Goal: Task Accomplishment & Management: Use online tool/utility

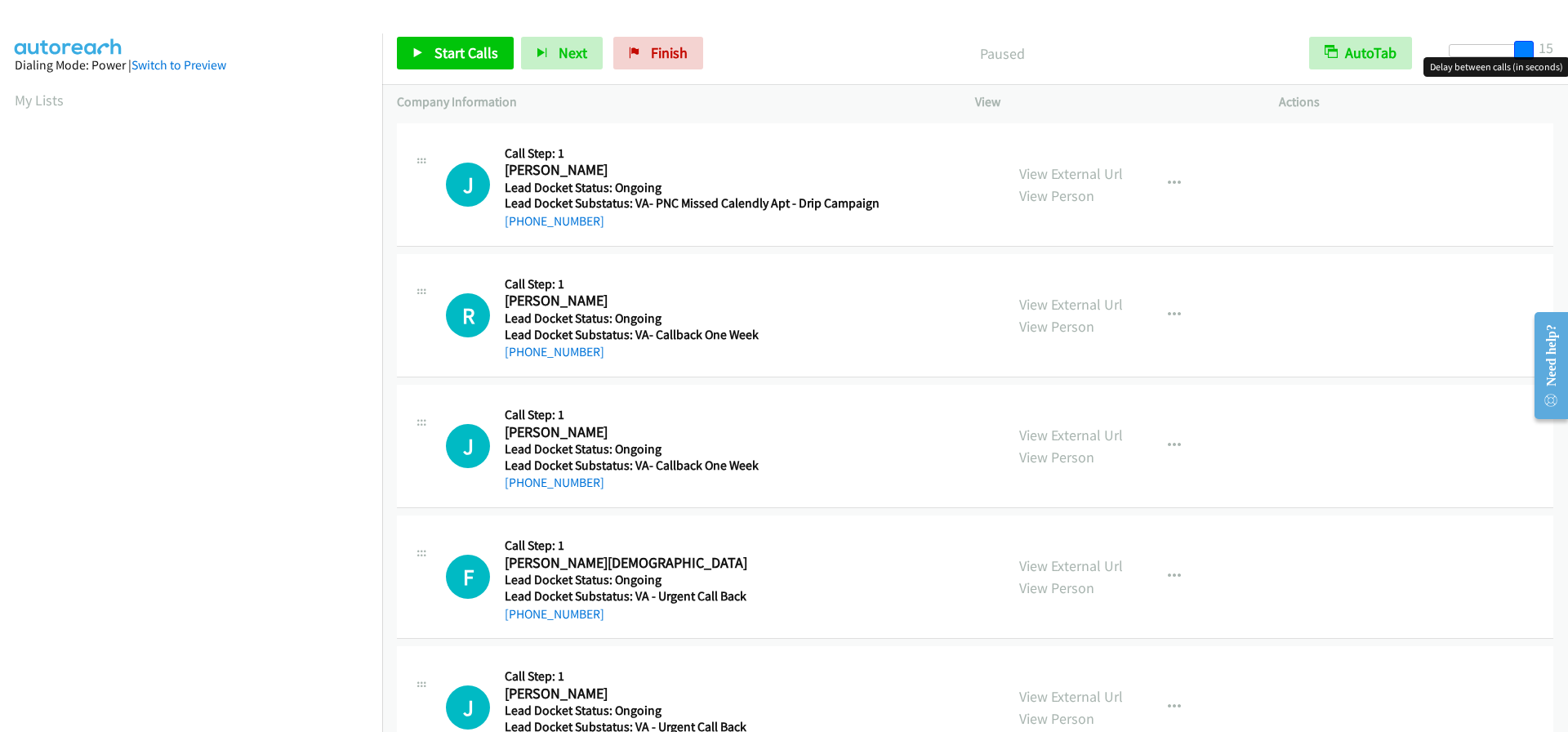
drag, startPoint x: 1458, startPoint y: 54, endPoint x: 1545, endPoint y: 56, distance: 87.0
click at [1545, 56] on div "Start Calls Pause Next Finish Paused AutoTab AutoTab 15" at bounding box center [975, 54] width 1186 height 63
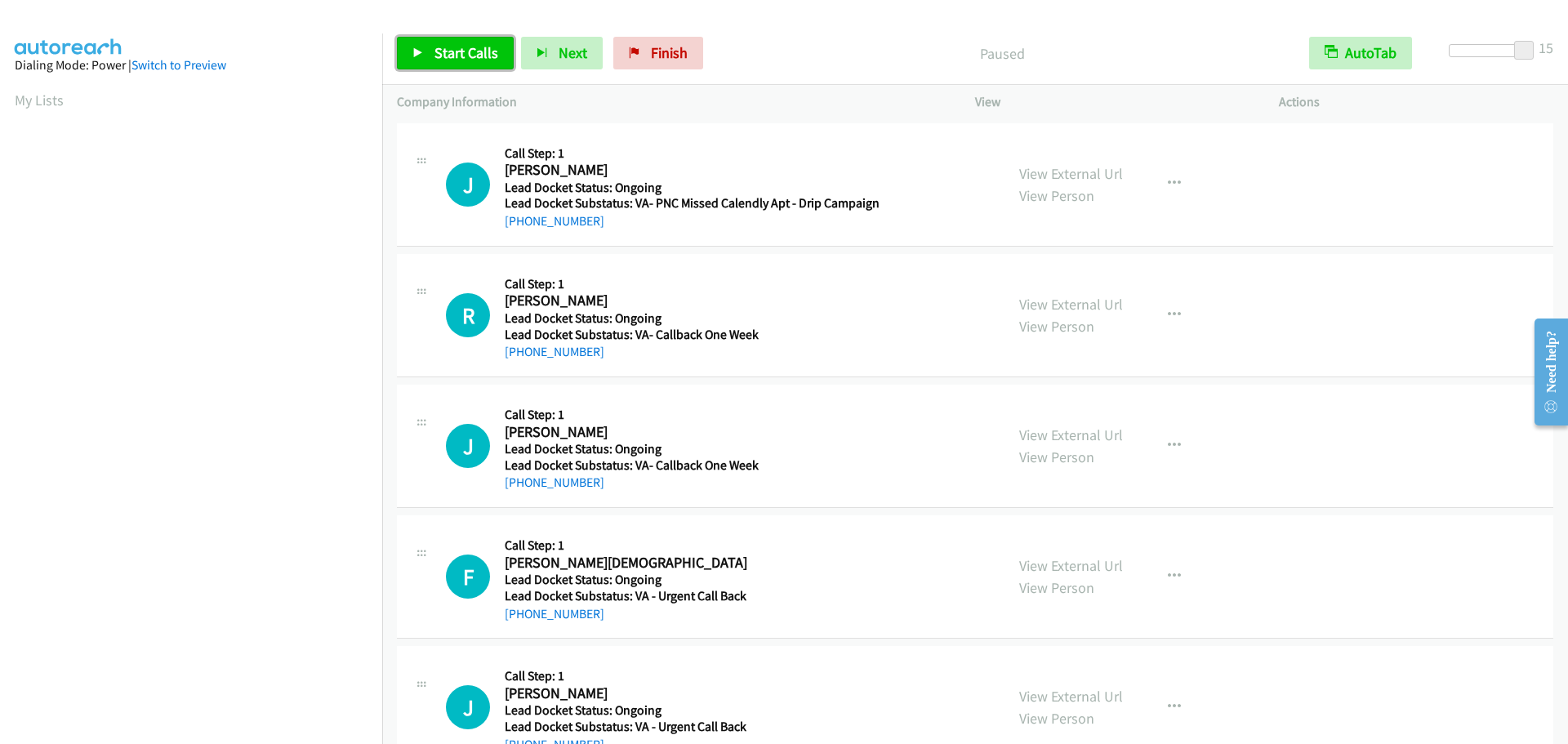
click at [458, 57] on span "Start Calls" at bounding box center [466, 53] width 64 height 18
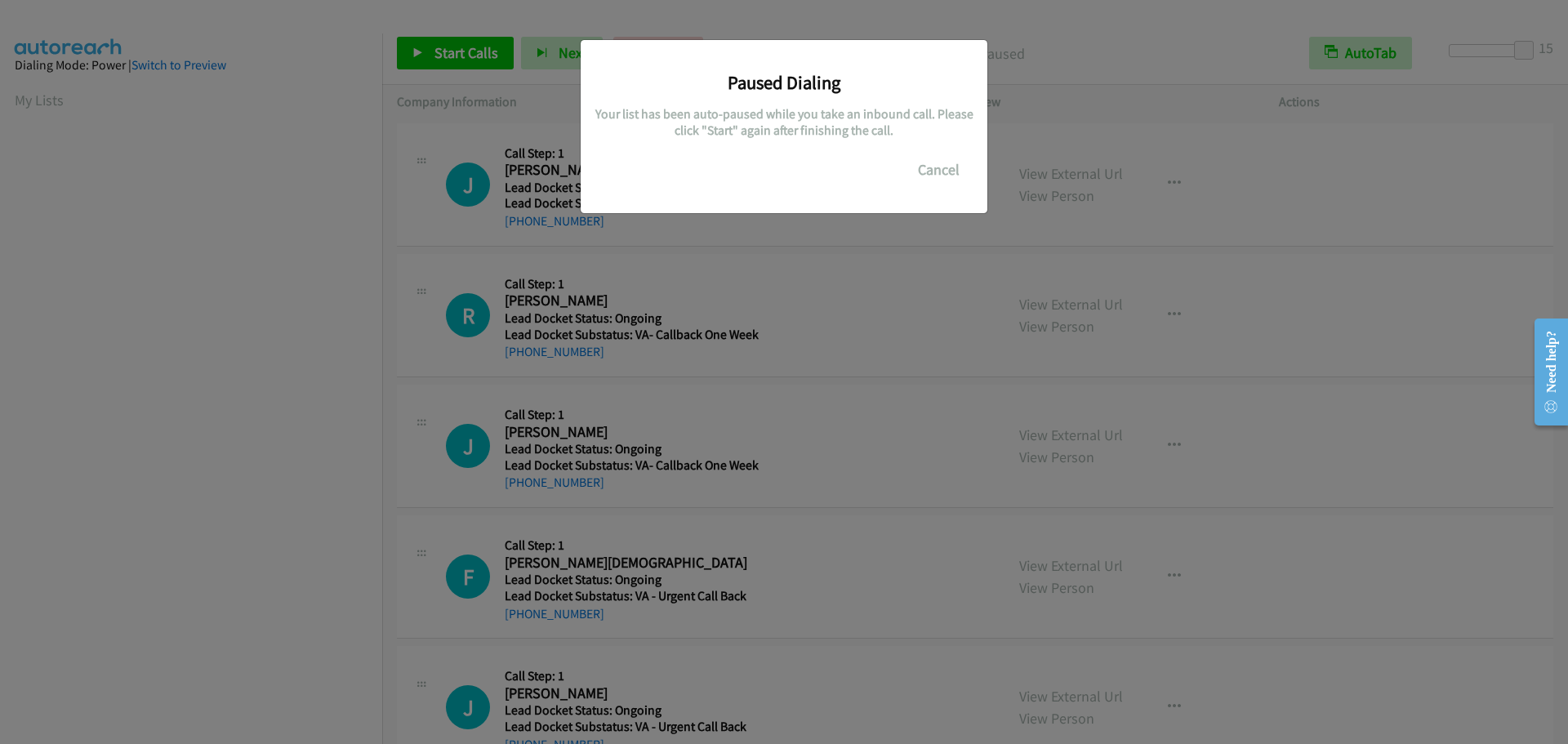
scroll to position [173, 0]
click at [941, 165] on button "Cancel" at bounding box center [939, 169] width 73 height 32
click at [945, 181] on button "Cancel" at bounding box center [939, 169] width 73 height 32
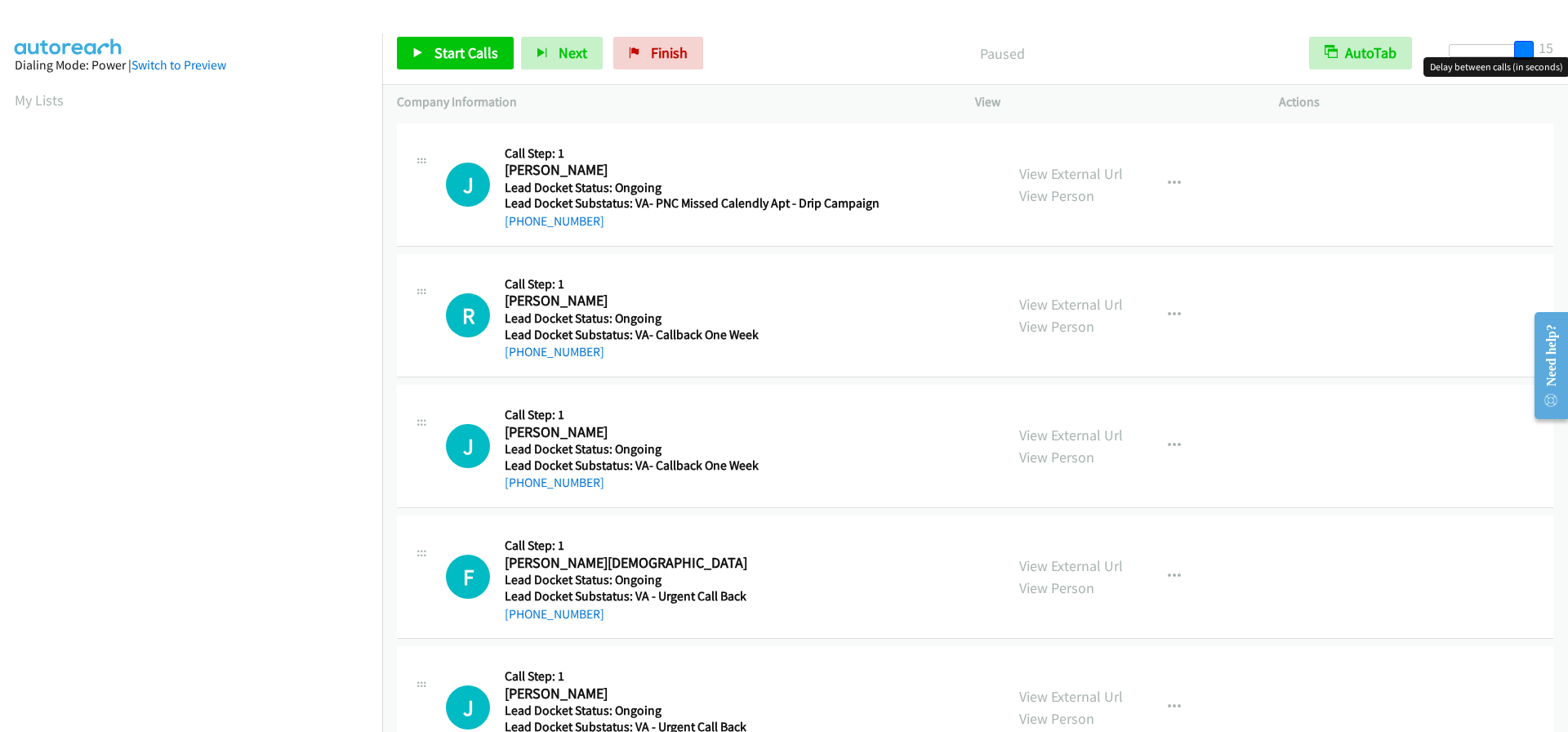
drag, startPoint x: 1456, startPoint y: 52, endPoint x: 1558, endPoint y: 46, distance: 102.2
click at [1558, 46] on div "Start Calls Pause Next Finish Paused AutoTab AutoTab 15" at bounding box center [975, 54] width 1186 height 63
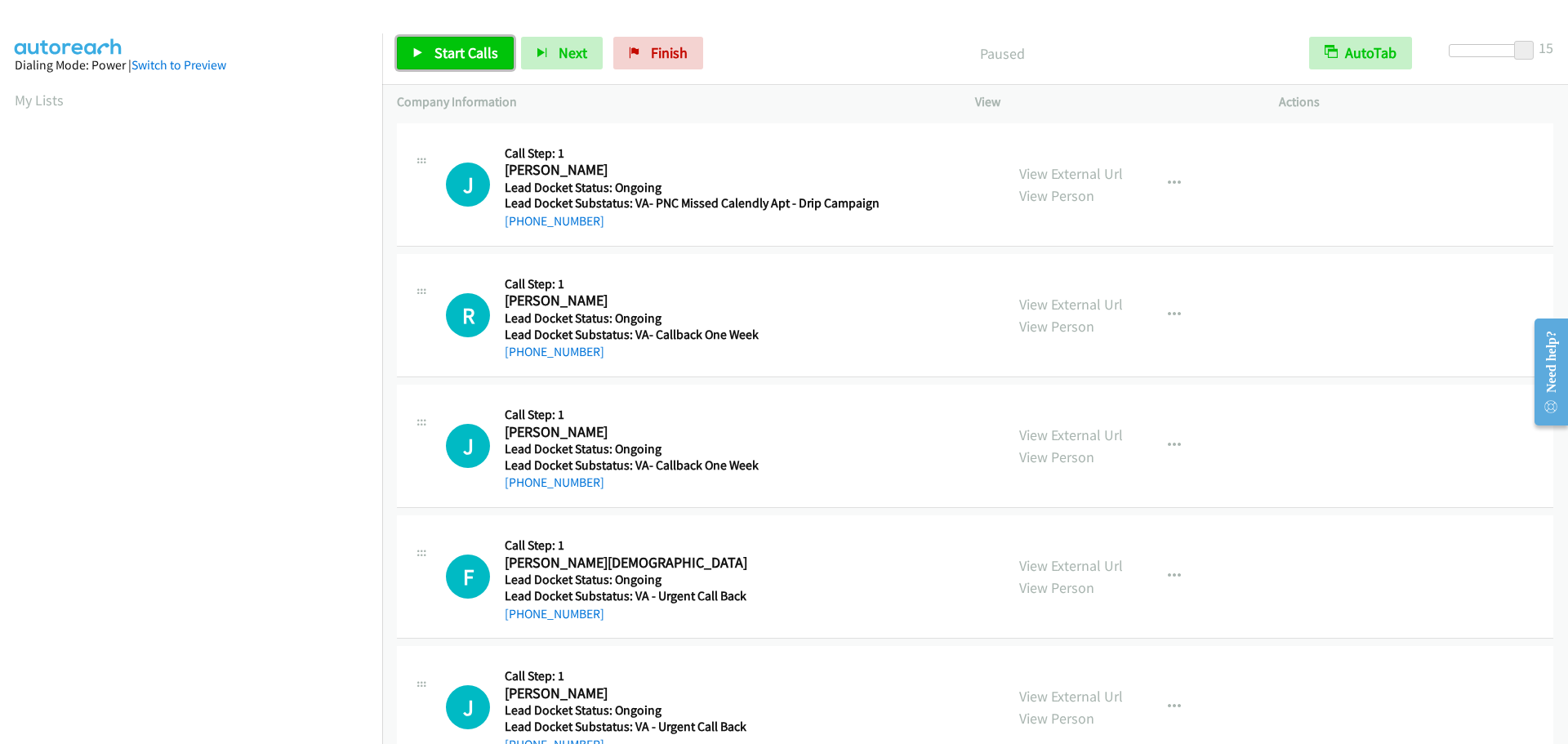
click at [467, 54] on span "Start Calls" at bounding box center [466, 53] width 64 height 18
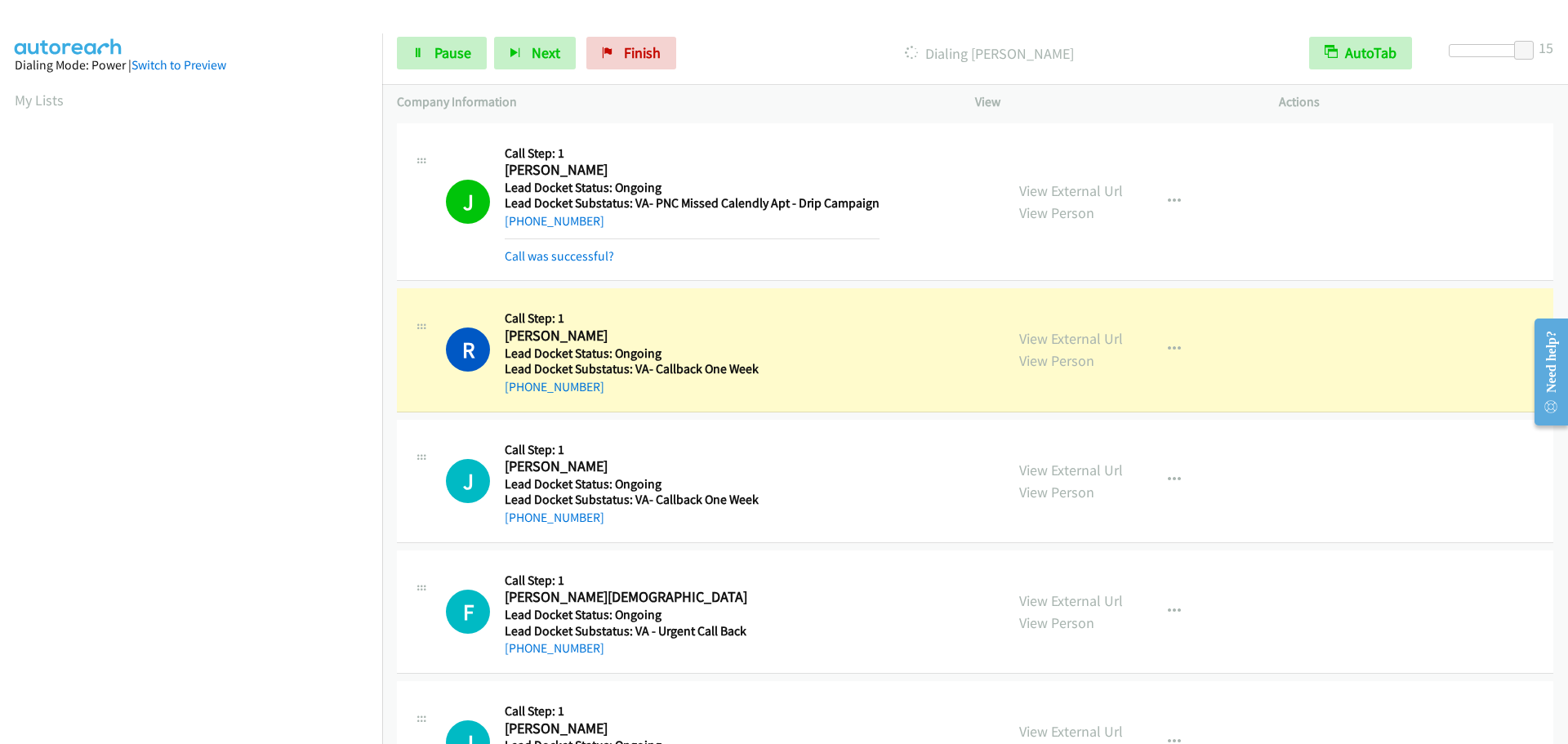
scroll to position [173, 0]
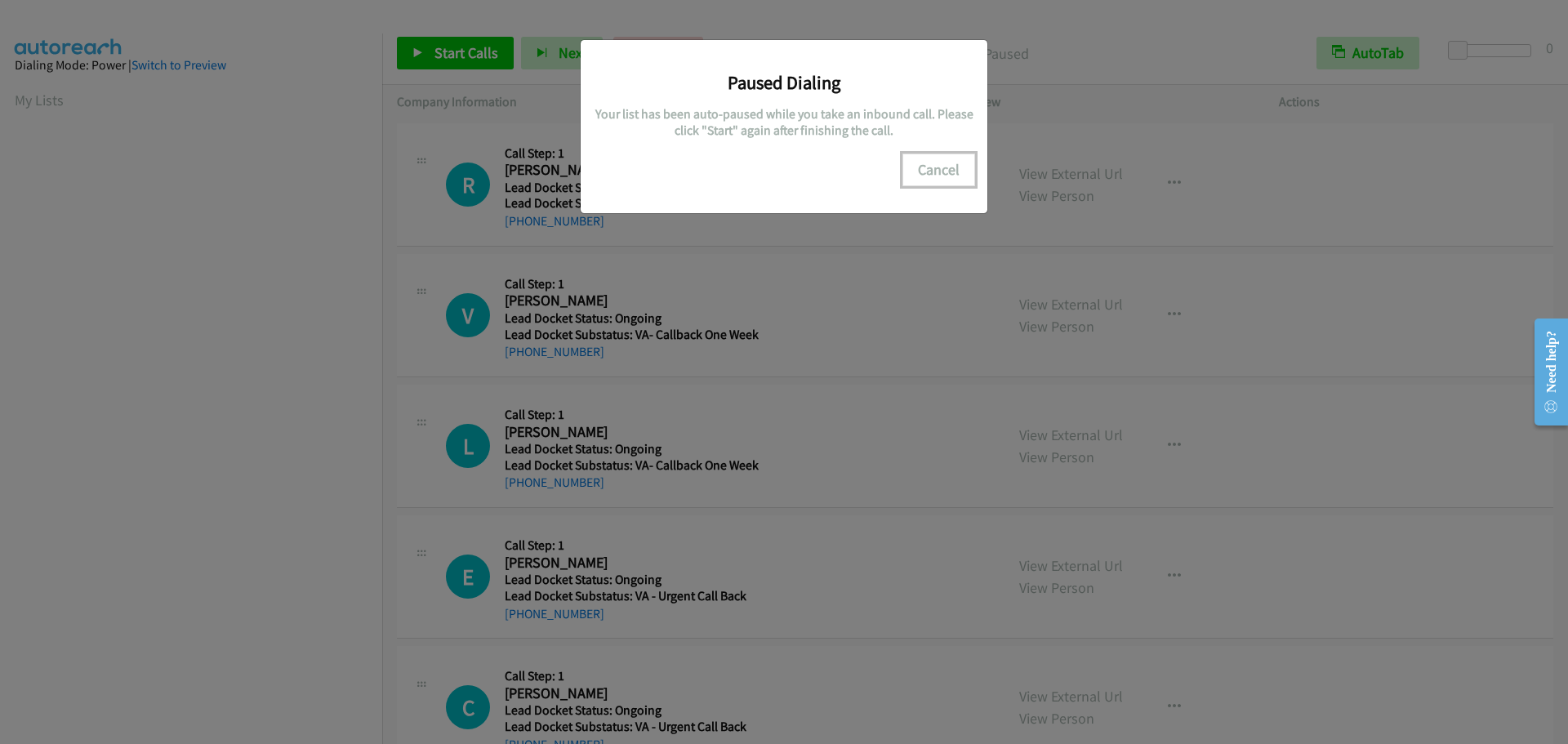
click at [931, 163] on button "Cancel" at bounding box center [939, 169] width 73 height 32
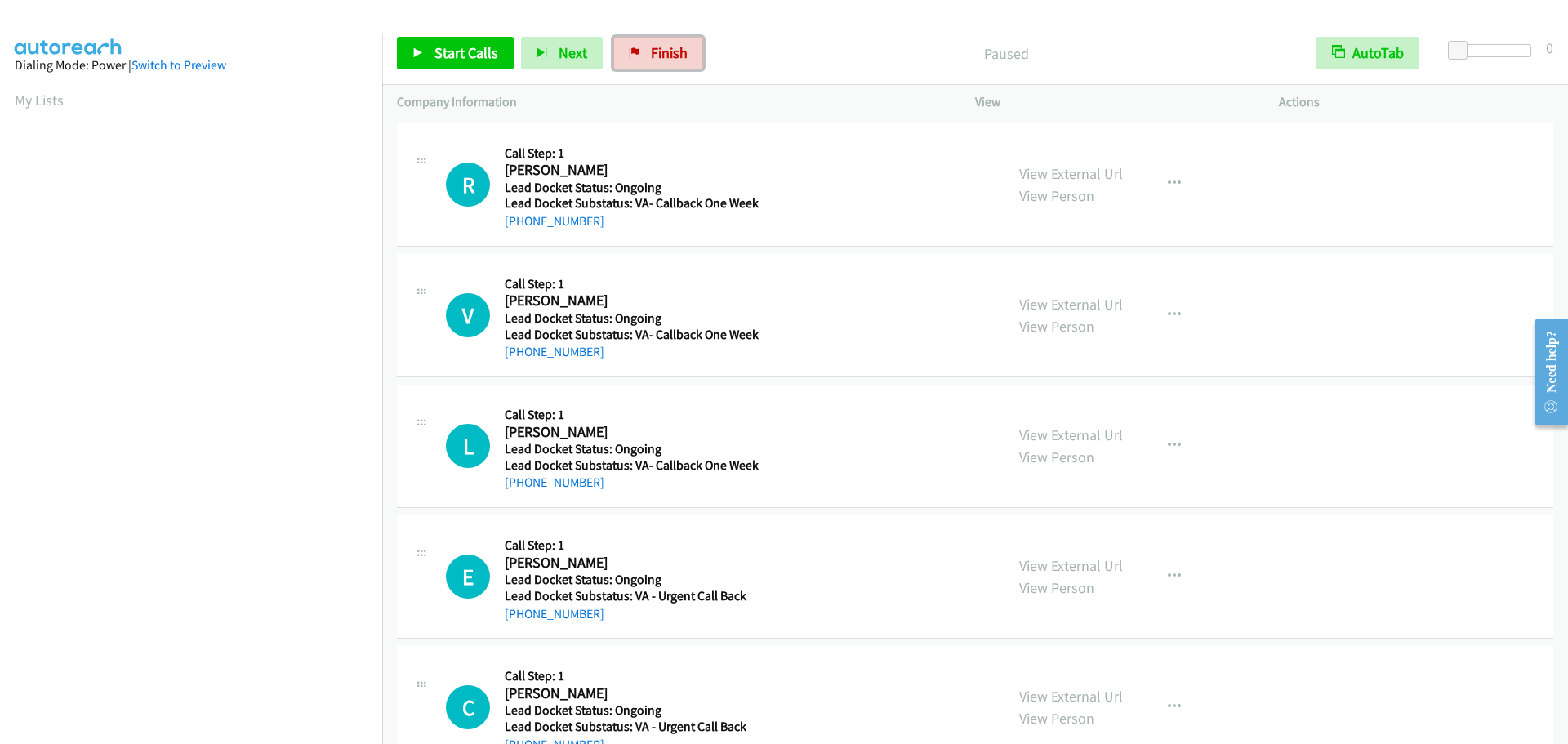
drag, startPoint x: 665, startPoint y: 48, endPoint x: 870, endPoint y: 47, distance: 205.0
click at [665, 48] on span "Finish" at bounding box center [669, 53] width 37 height 18
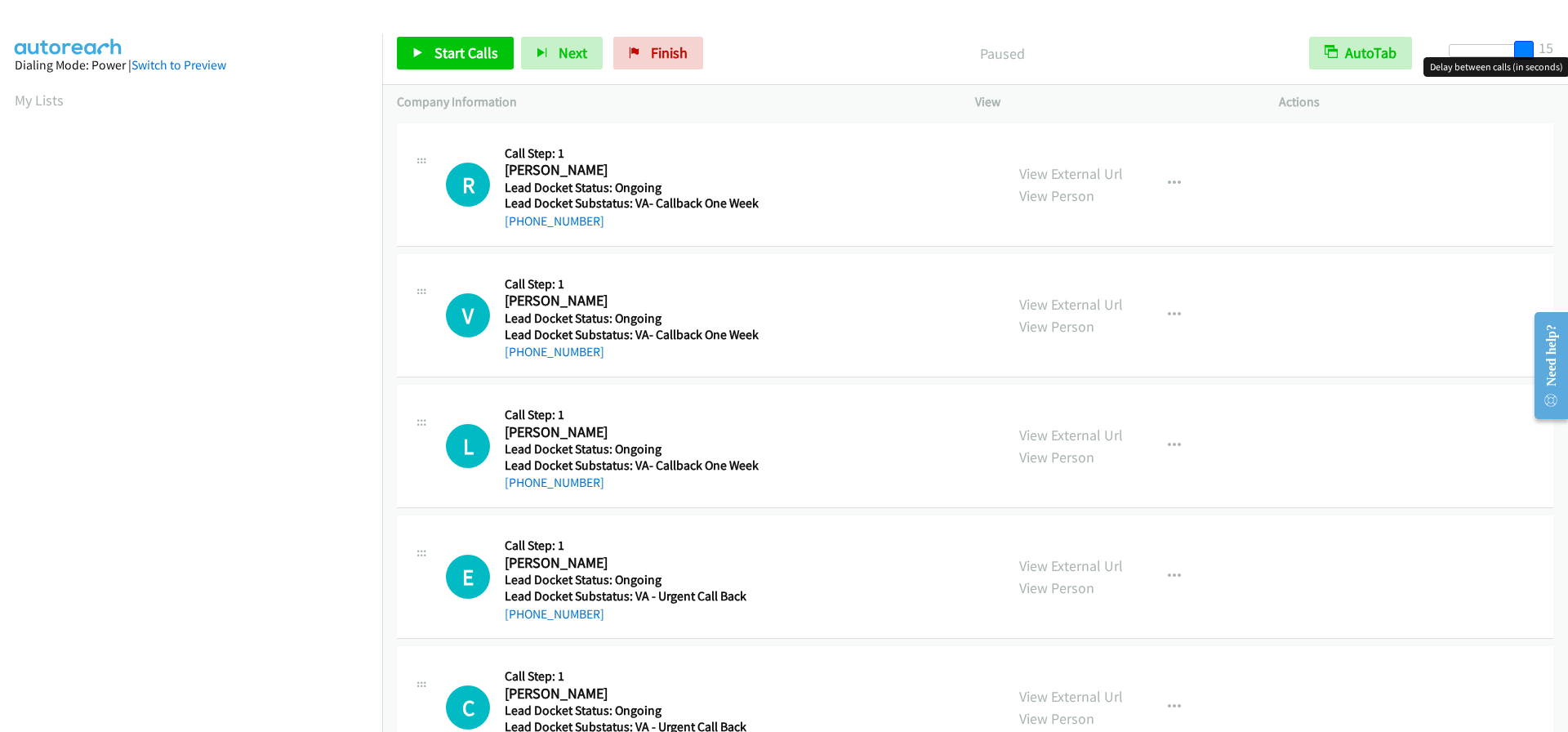
drag, startPoint x: 1458, startPoint y: 53, endPoint x: 1554, endPoint y: 43, distance: 96.5
click at [1554, 43] on div "Start Calls Pause Next Finish Paused AutoTab AutoTab 15" at bounding box center [975, 54] width 1186 height 63
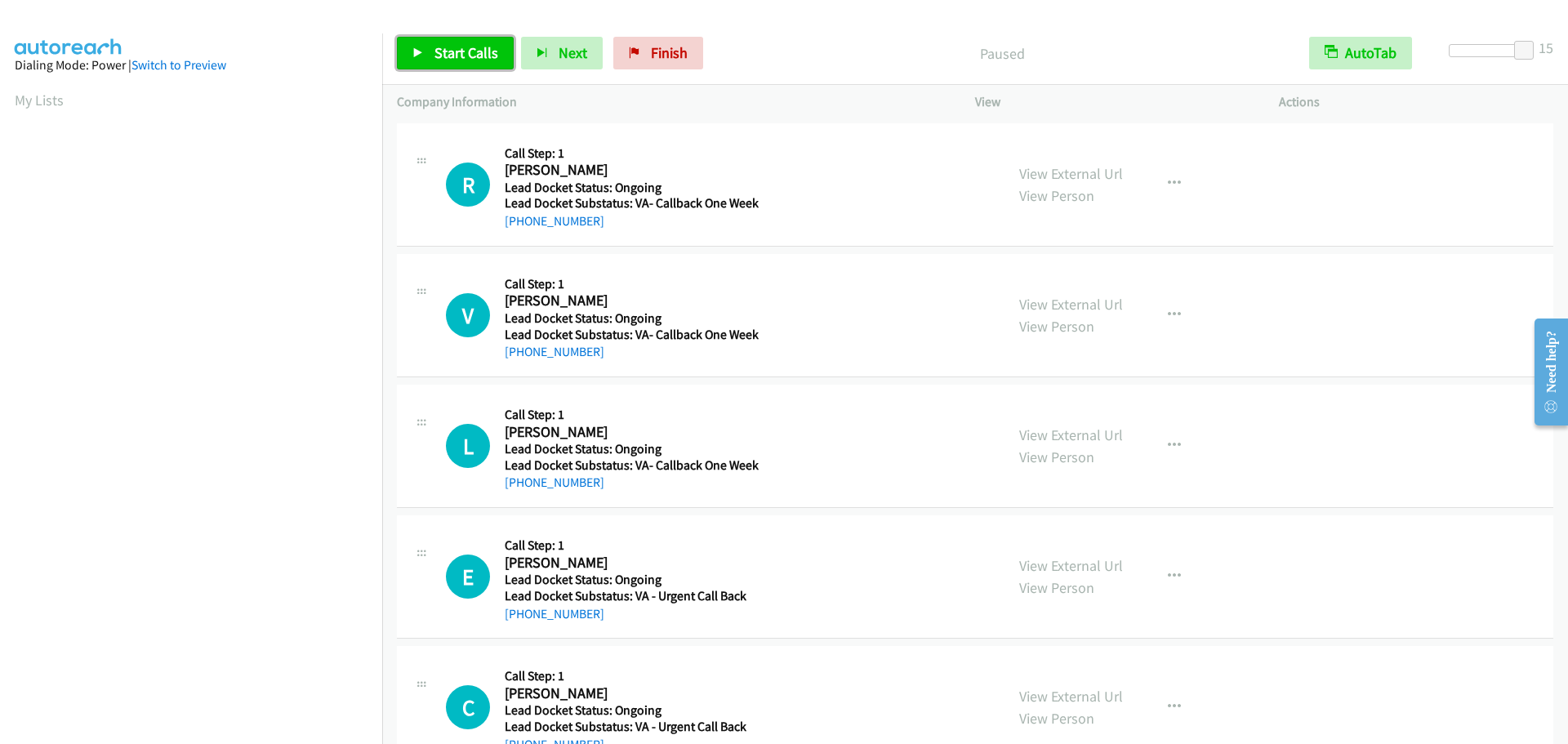
click at [468, 53] on span "Start Calls" at bounding box center [466, 53] width 64 height 18
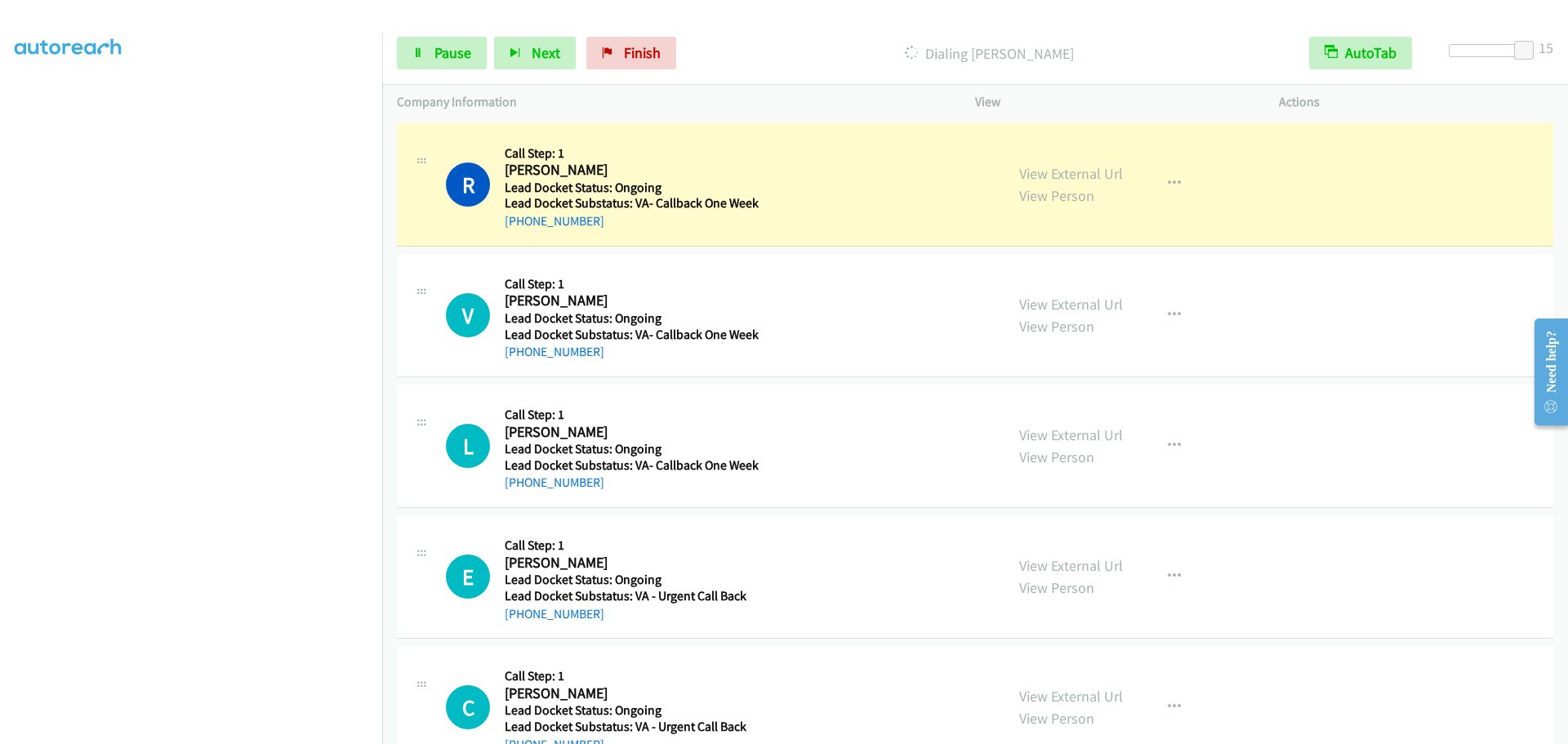
scroll to position [172, 0]
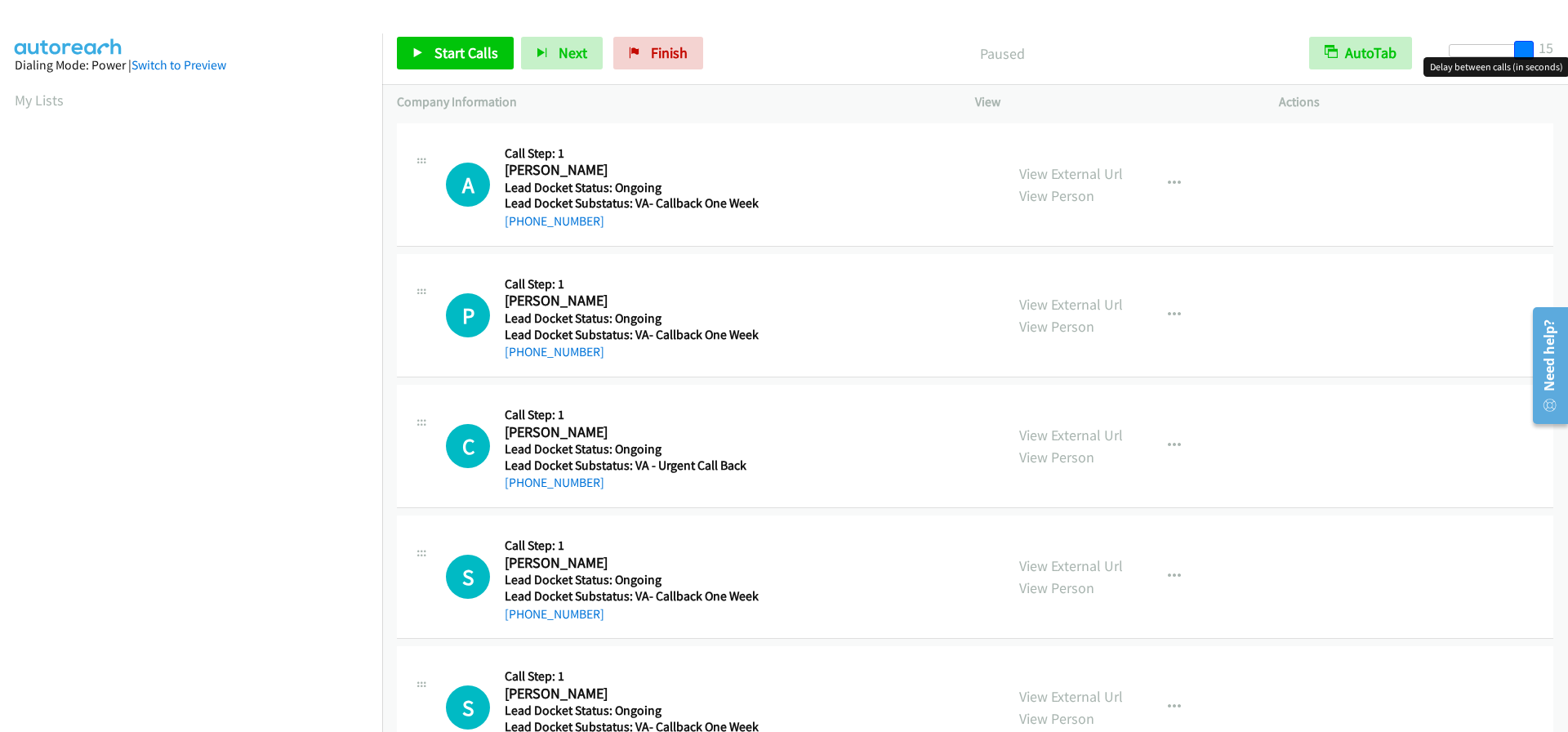
drag, startPoint x: 1457, startPoint y: 52, endPoint x: 1634, endPoint y: 51, distance: 177.0
click at [1567, 51] on html "Start Calls Pause Next Finish Paused AutoTab AutoTab 15 Company Information Inf…" at bounding box center [784, 39] width 1568 height 78
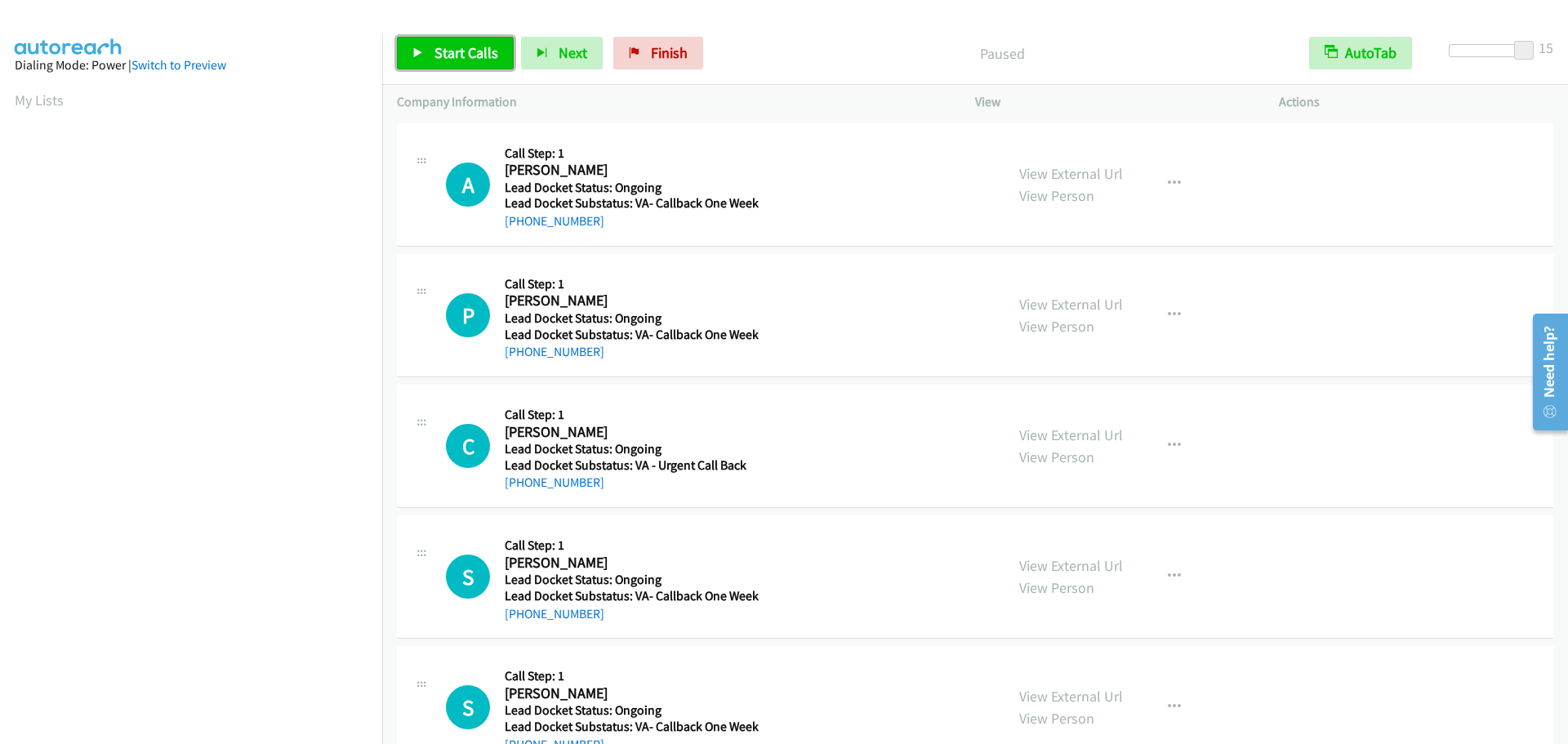
click at [460, 61] on span "Start Calls" at bounding box center [466, 53] width 64 height 18
